Goal: Task Accomplishment & Management: Use online tool/utility

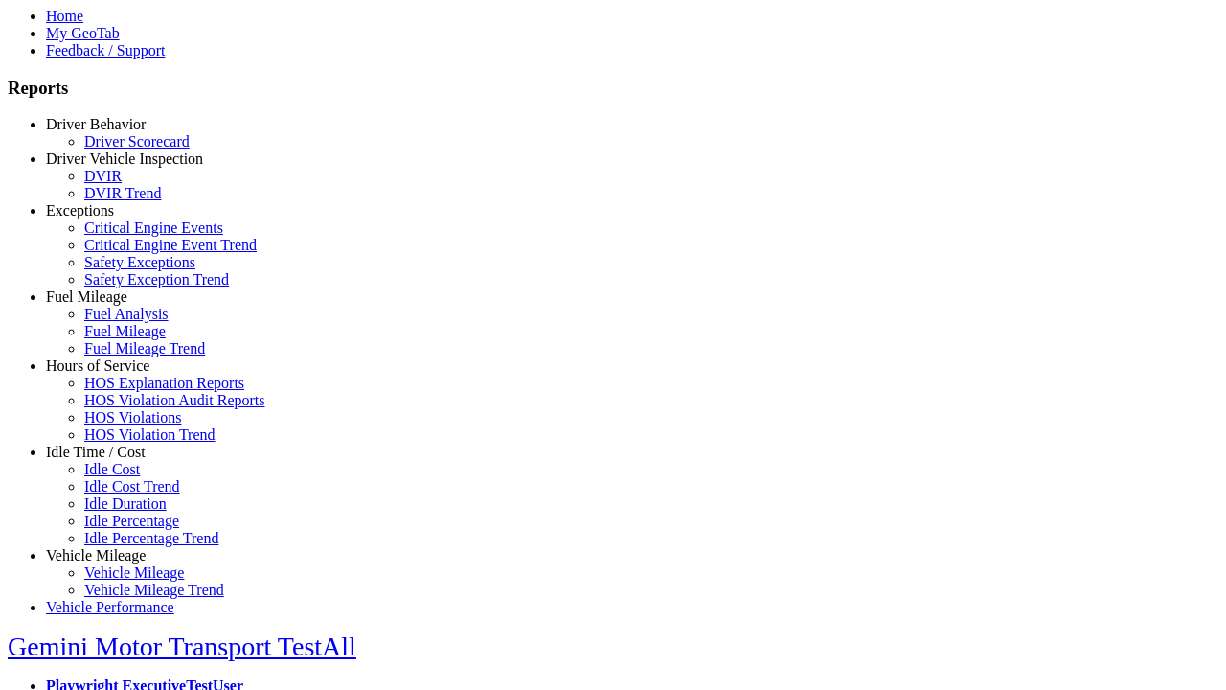
click at [110, 460] on link "Idle Time / Cost" at bounding box center [96, 452] width 100 height 16
click at [125, 477] on link "Idle Cost" at bounding box center [112, 469] width 56 height 16
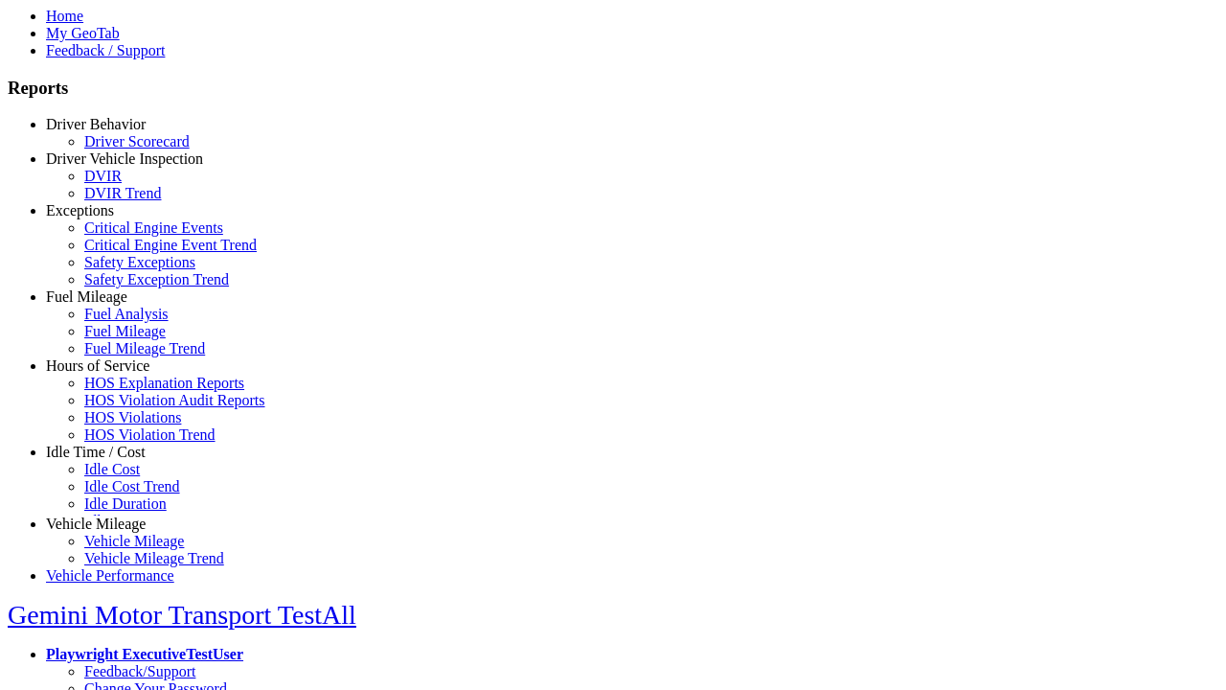
scroll to position [9, 0]
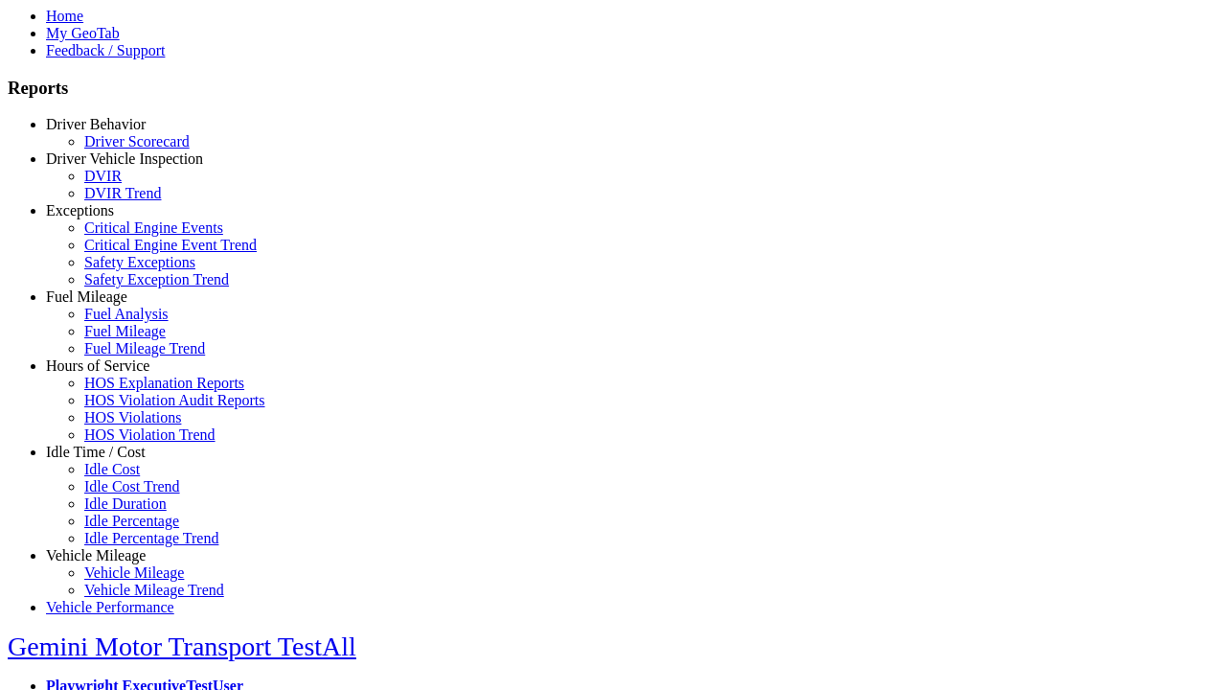
select select
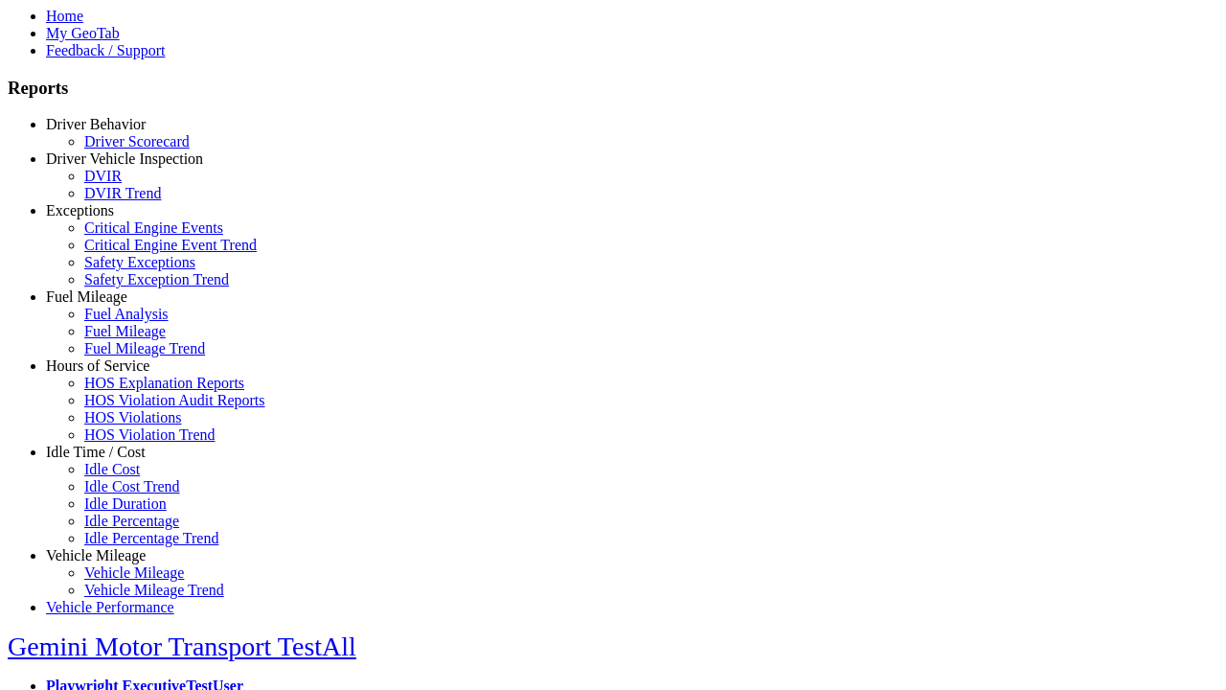
select select
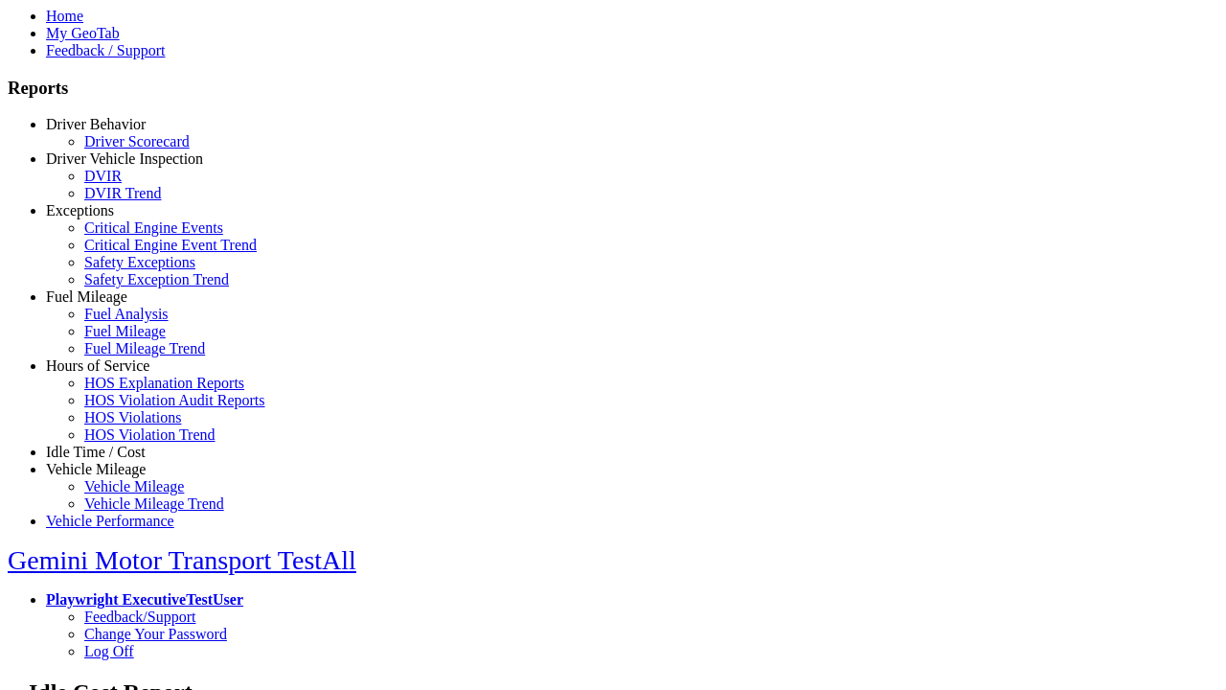
type input "*********"
